Goal: Task Accomplishment & Management: Complete application form

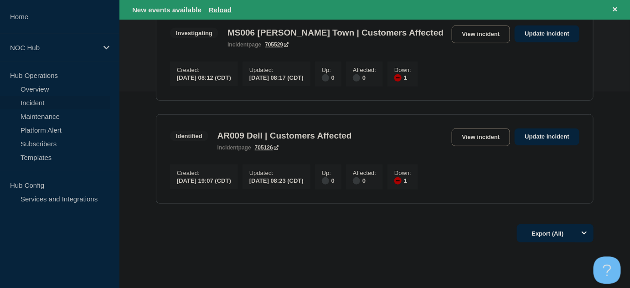
scroll to position [207, 0]
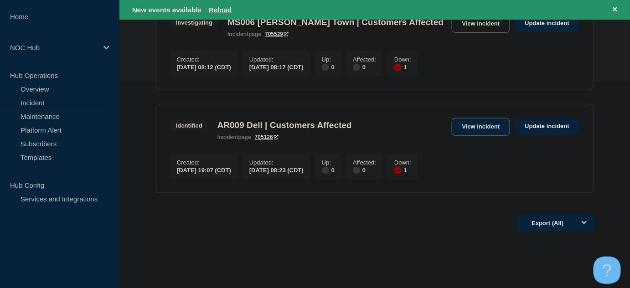
click at [495, 131] on link "View incident" at bounding box center [481, 127] width 59 height 18
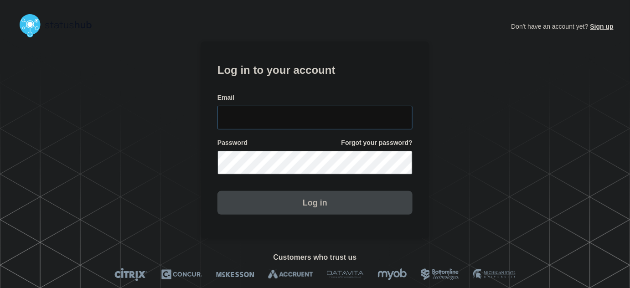
type input "[PERSON_NAME][EMAIL_ADDRESS][PERSON_NAME][DOMAIN_NAME]"
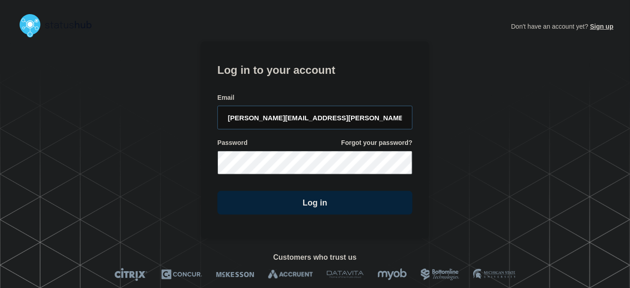
click at [335, 119] on input "tyler.wolkey@conexon.us" at bounding box center [314, 118] width 195 height 24
click at [326, 89] on form "Log in to your account Email tyler.wolkey@conexon.us Password Forgot your passw…" at bounding box center [314, 138] width 195 height 154
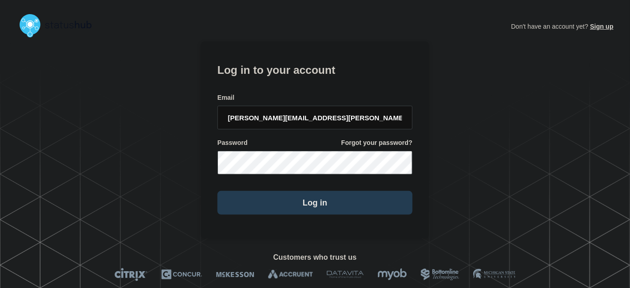
click at [324, 200] on button "Log in" at bounding box center [314, 203] width 195 height 24
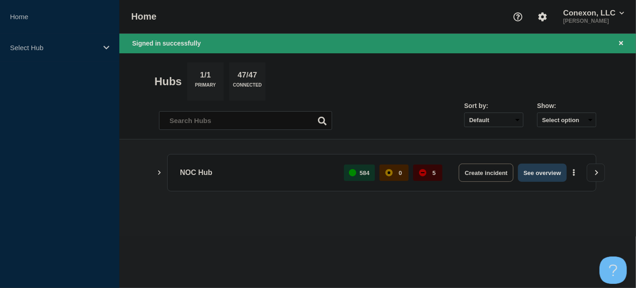
click at [537, 169] on button "See overview" at bounding box center [542, 173] width 48 height 18
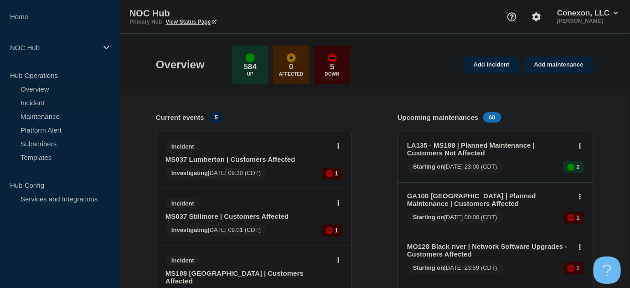
click at [30, 99] on link "Incident" at bounding box center [55, 103] width 110 height 14
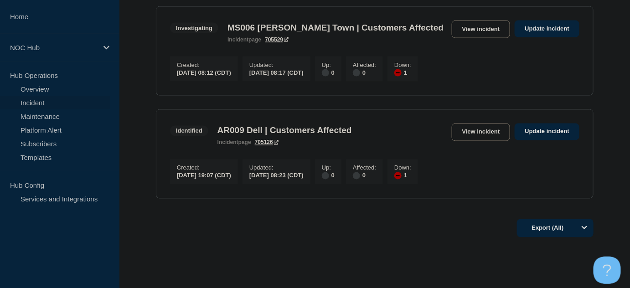
scroll to position [498, 0]
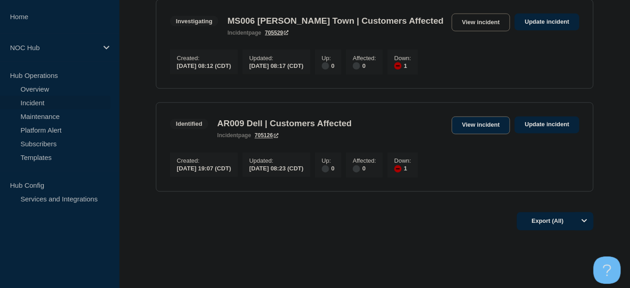
click at [495, 134] on link "View incident" at bounding box center [481, 126] width 59 height 18
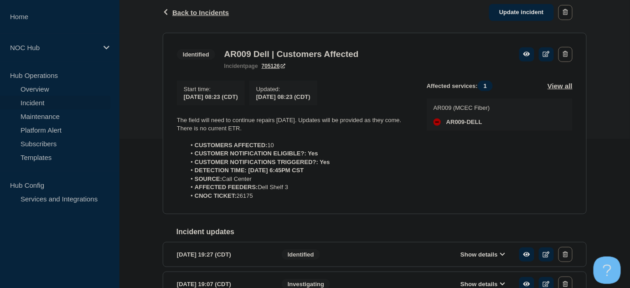
scroll to position [165, 0]
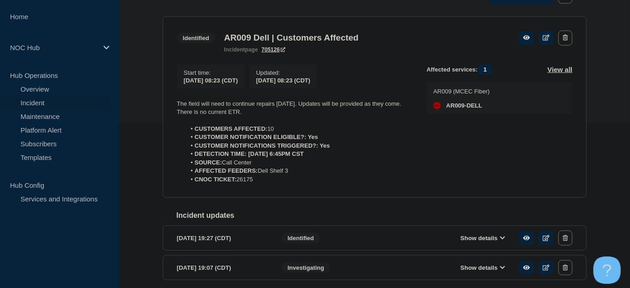
drag, startPoint x: 261, startPoint y: 182, endPoint x: 152, endPoint y: 108, distance: 131.9
click at [152, 108] on div "Back Back to Incidents Update incident Identified AR009 Dell | Customers Affect…" at bounding box center [374, 143] width 511 height 334
copy div "The field will need to continue repairs [DATE]. Updates will be provided as the…"
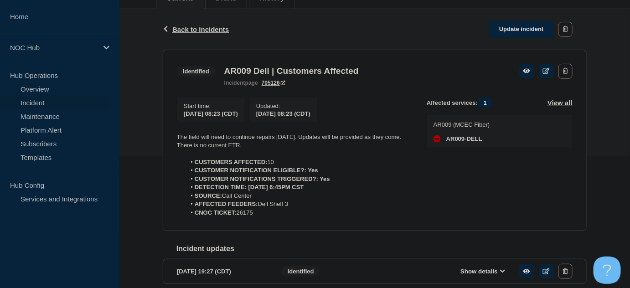
scroll to position [83, 0]
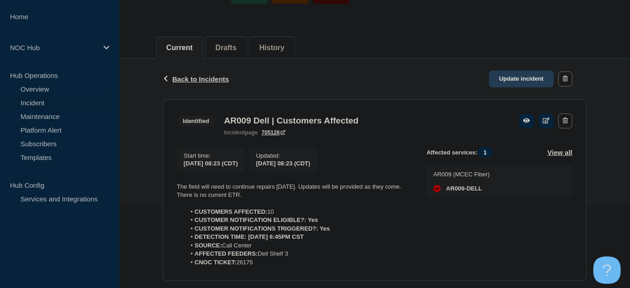
click at [513, 77] on link "Update incident" at bounding box center [521, 79] width 65 height 17
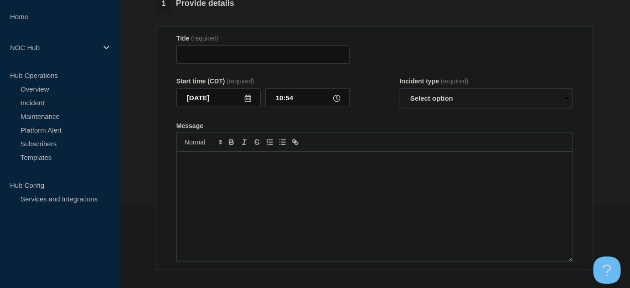
type input "AR009 Dell | Customers Affected"
click at [282, 186] on div "Message" at bounding box center [375, 206] width 396 height 109
paste div "Message"
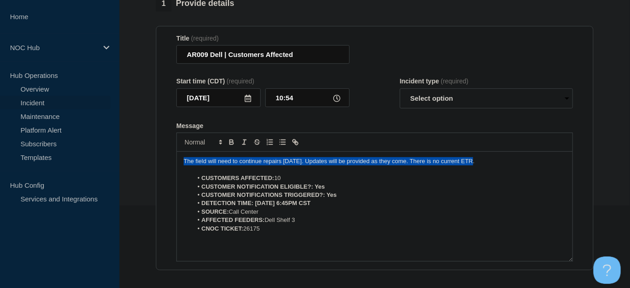
drag, startPoint x: 442, startPoint y: 179, endPoint x: 151, endPoint y: 179, distance: 291.3
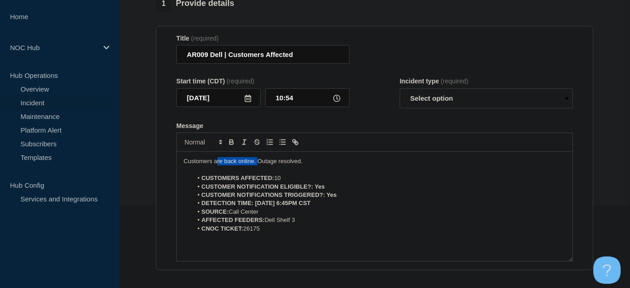
drag, startPoint x: 256, startPoint y: 178, endPoint x: 270, endPoint y: 182, distance: 14.4
click at [251, 165] on p "Customers are back online. Outage resolved." at bounding box center [375, 161] width 382 height 8
drag, startPoint x: 294, startPoint y: 186, endPoint x: 294, endPoint y: 181, distance: 5.0
click at [294, 174] on p "Message" at bounding box center [375, 170] width 382 height 8
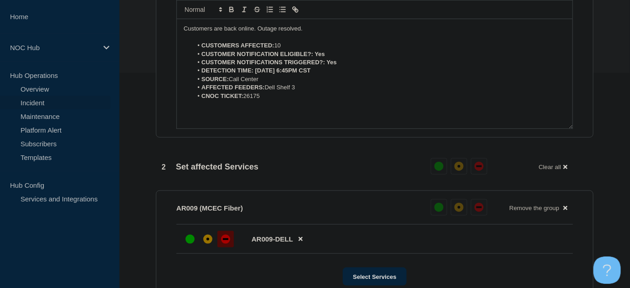
scroll to position [152, 0]
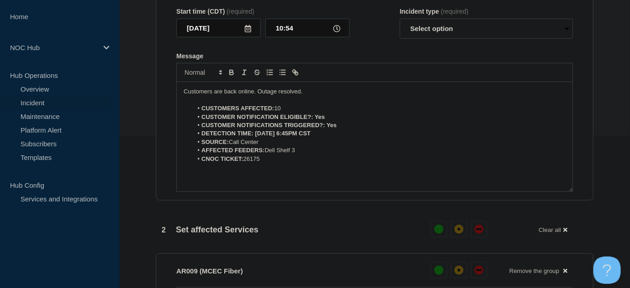
click at [308, 96] on p "Customers are back online. Outage resolved." at bounding box center [375, 92] width 382 height 8
drag, startPoint x: 307, startPoint y: 108, endPoint x: 127, endPoint y: 104, distance: 180.5
click at [127, 104] on section "1 Provide details Title (required) AR009 Dell | Customers Affected Start time (…" at bounding box center [374, 277] width 511 height 703
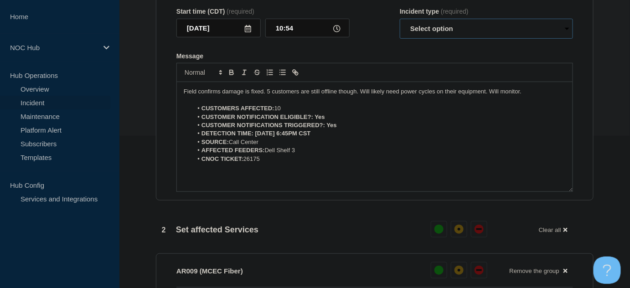
click at [433, 39] on select "Select option Investigating Identified Monitoring Resolved" at bounding box center [486, 29] width 173 height 20
select select "monitoring"
click at [400, 36] on select "Select option Investigating Identified Monitoring Resolved" at bounding box center [486, 29] width 173 height 20
click at [372, 62] on form "Title (required) AR009 Dell | Customers Affected Start time (CDT) (required) [D…" at bounding box center [374, 78] width 397 height 227
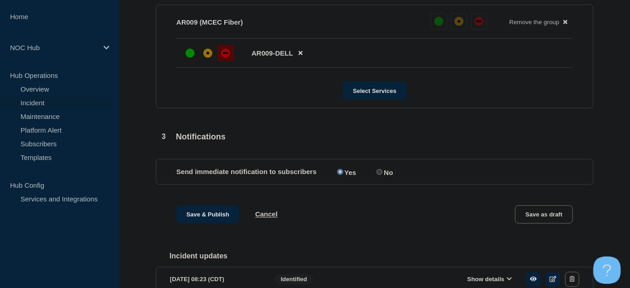
scroll to position [525, 0]
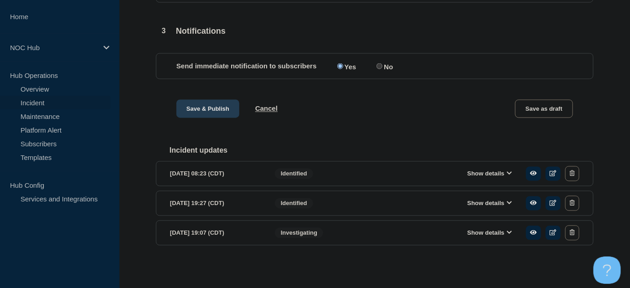
click at [211, 108] on button "Save & Publish" at bounding box center [207, 109] width 63 height 18
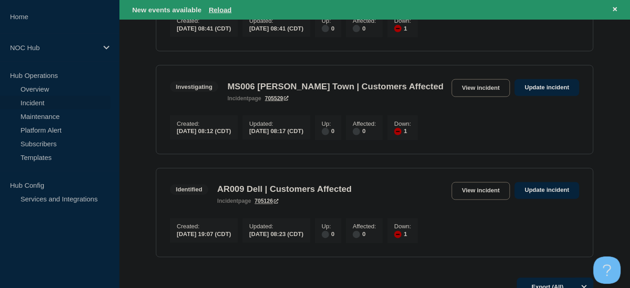
scroll to position [456, 0]
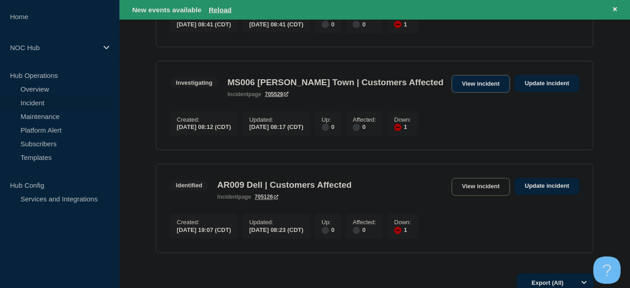
click at [467, 93] on link "View incident" at bounding box center [481, 84] width 59 height 18
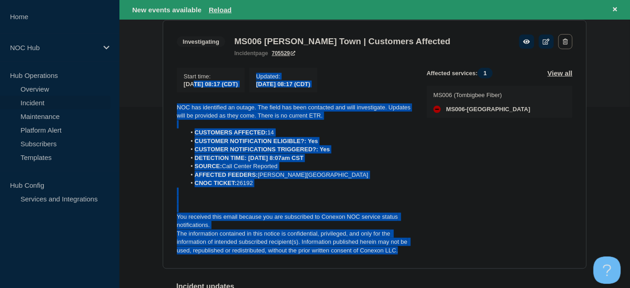
scroll to position [180, 0]
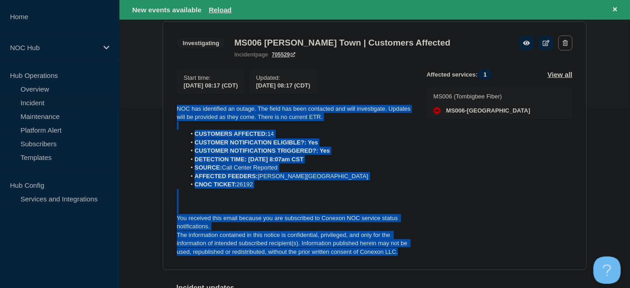
drag, startPoint x: 403, startPoint y: 173, endPoint x: 175, endPoint y: 111, distance: 235.3
click at [175, 111] on section "Investigating MS006 [PERSON_NAME] Town | Customers Affected incident page 70552…" at bounding box center [375, 145] width 424 height 249
copy div "NOC has identified an outage. The field has been contacted and will investigate…"
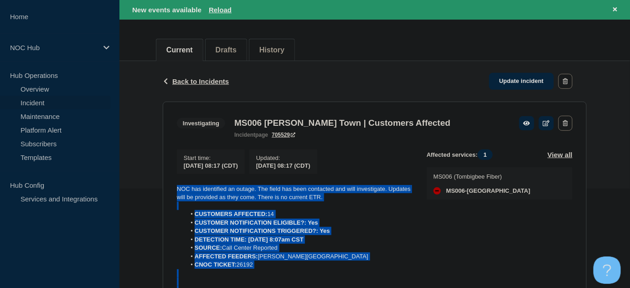
scroll to position [97, 0]
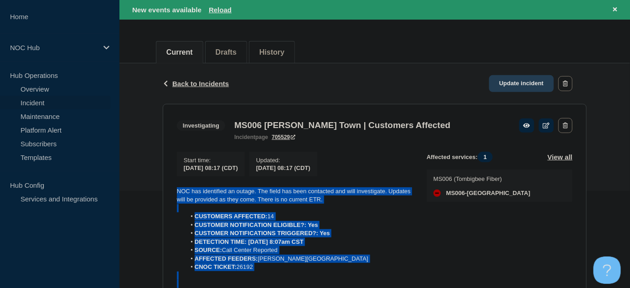
click at [509, 81] on link "Update incident" at bounding box center [521, 83] width 65 height 17
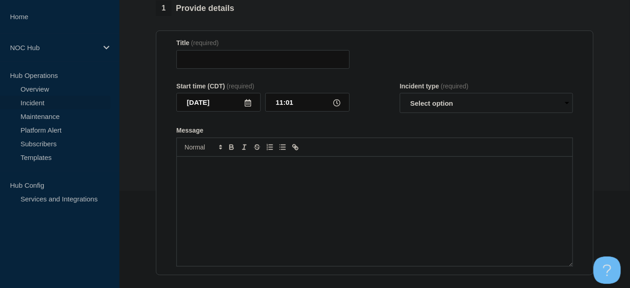
type input "MS006 [PERSON_NAME] Town | Customers Affected"
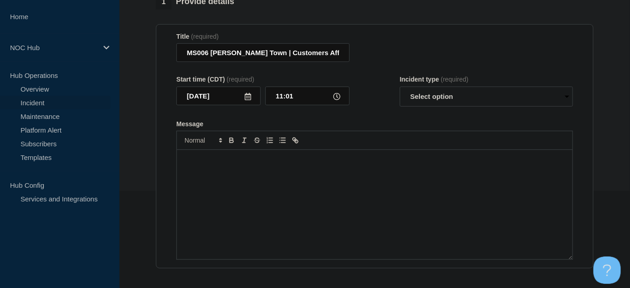
click at [351, 180] on div "Message" at bounding box center [375, 204] width 396 height 109
paste div "Message"
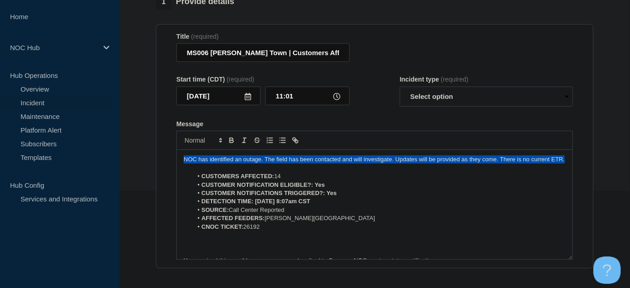
drag, startPoint x: 187, startPoint y: 171, endPoint x: 147, endPoint y: 155, distance: 43.8
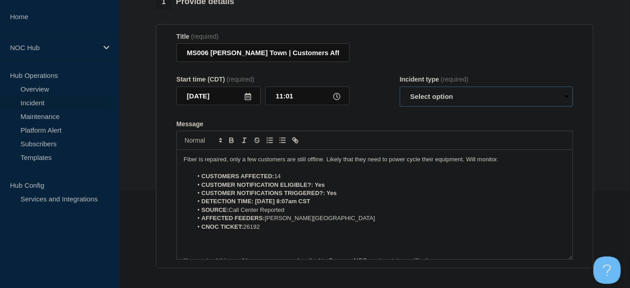
click at [443, 98] on select "Select option Investigating Identified Monitoring Resolved" at bounding box center [486, 97] width 173 height 20
select select "monitoring"
click at [400, 91] on select "Select option Investigating Identified Monitoring Resolved" at bounding box center [486, 97] width 173 height 20
click at [377, 124] on form "Title (required) MS006 [PERSON_NAME] Town | Customers Affected Start time (CDT)…" at bounding box center [374, 146] width 397 height 227
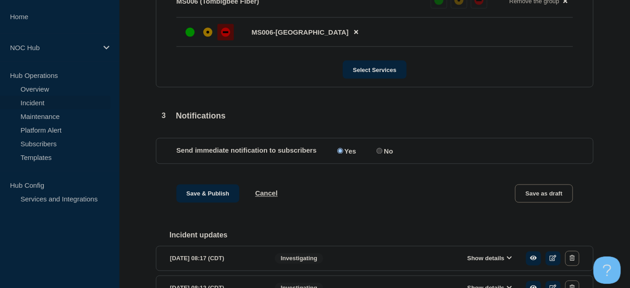
scroll to position [470, 0]
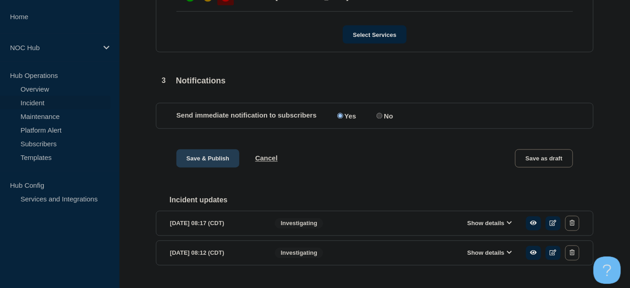
click at [212, 166] on button "Save & Publish" at bounding box center [207, 159] width 63 height 18
